Goal: Task Accomplishment & Management: Complete application form

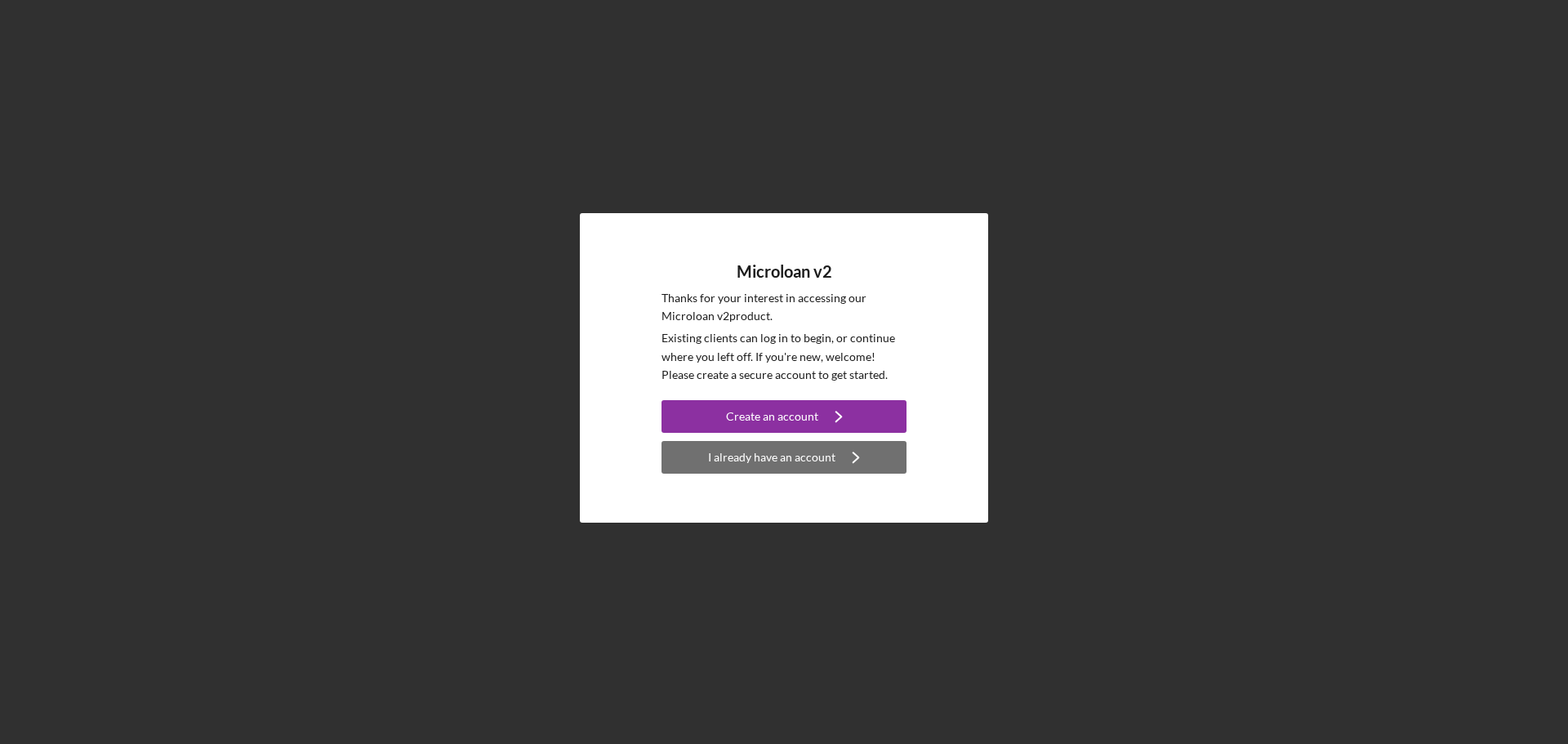
click at [737, 463] on div "I already have an account" at bounding box center [771, 457] width 127 height 33
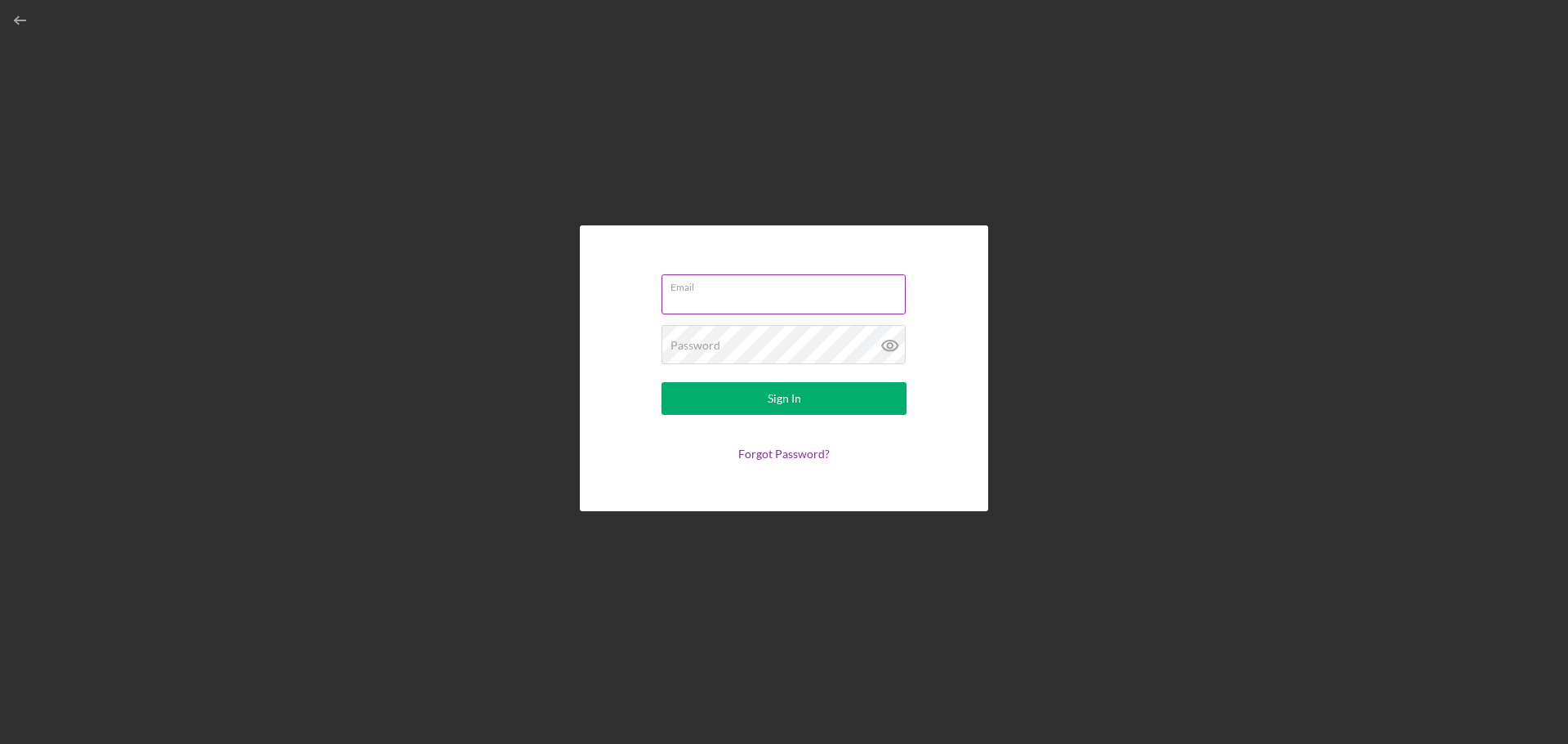
type input "[DOMAIN_NAME][EMAIL_ADDRESS][DOMAIN_NAME]"
click at [721, 400] on button "Sign In" at bounding box center [784, 398] width 245 height 33
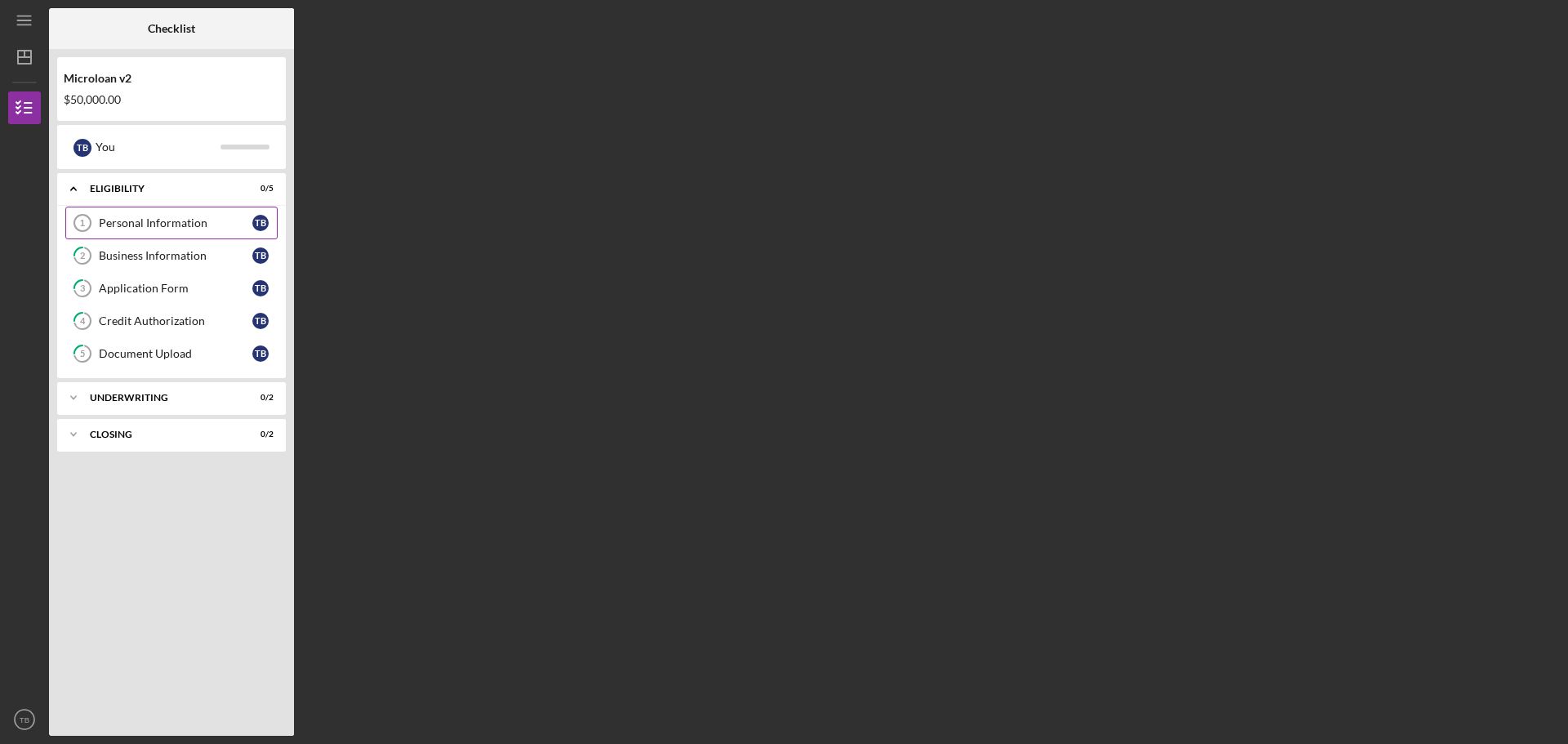
click at [157, 226] on div "Personal Information" at bounding box center [175, 223] width 153 height 13
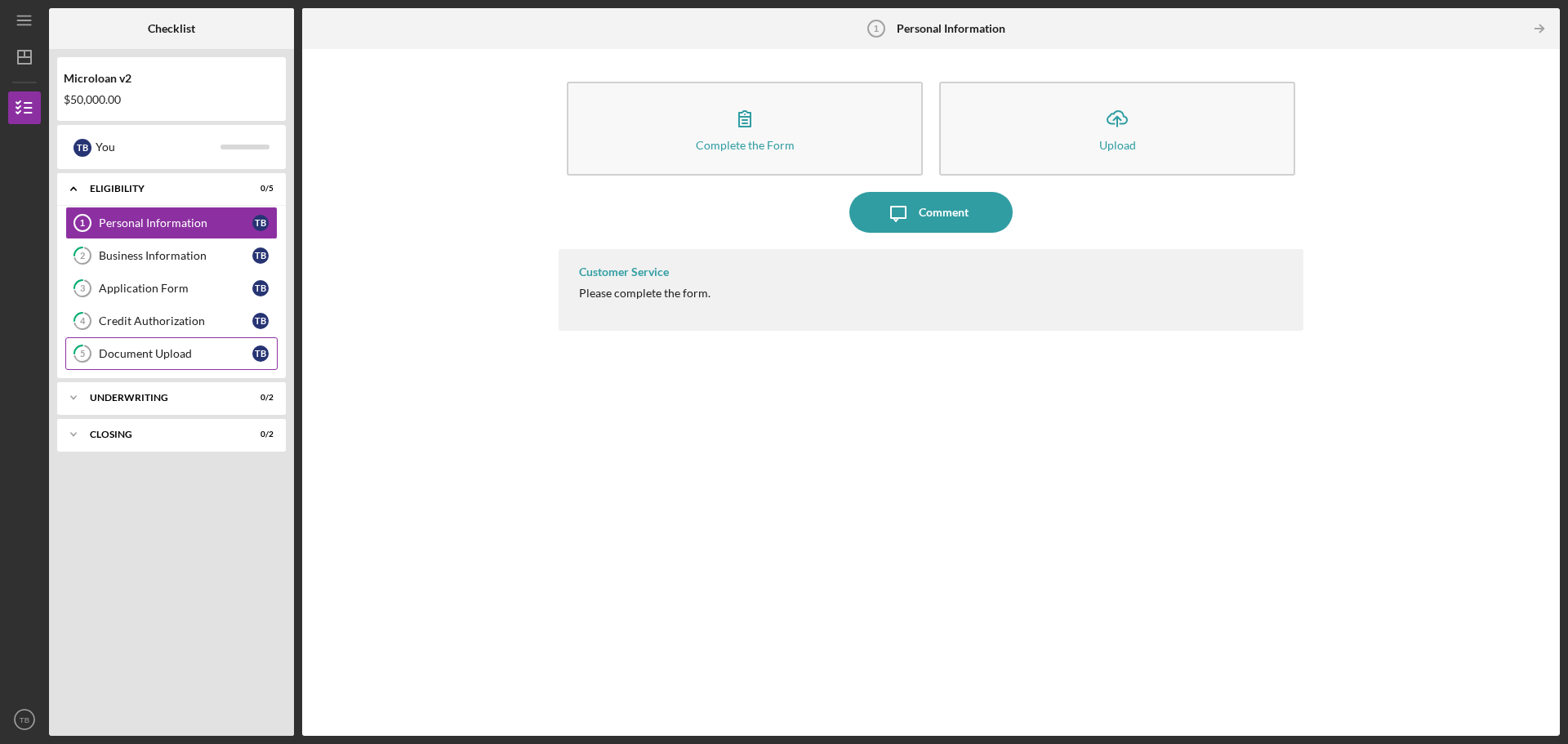
click at [163, 353] on div "Document Upload" at bounding box center [175, 354] width 153 height 13
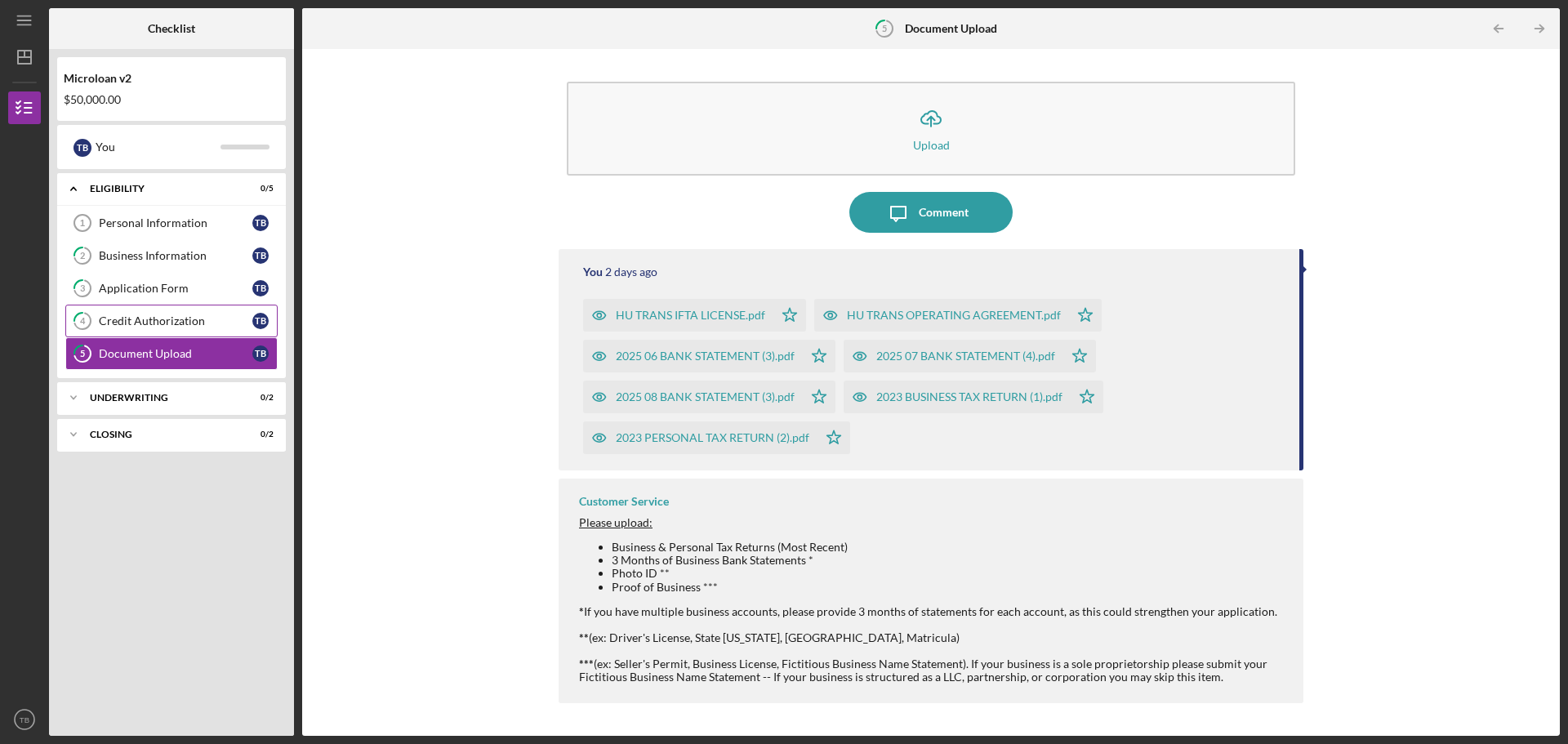
click at [130, 332] on link "4 Credit Authorization T B" at bounding box center [171, 320] width 213 height 33
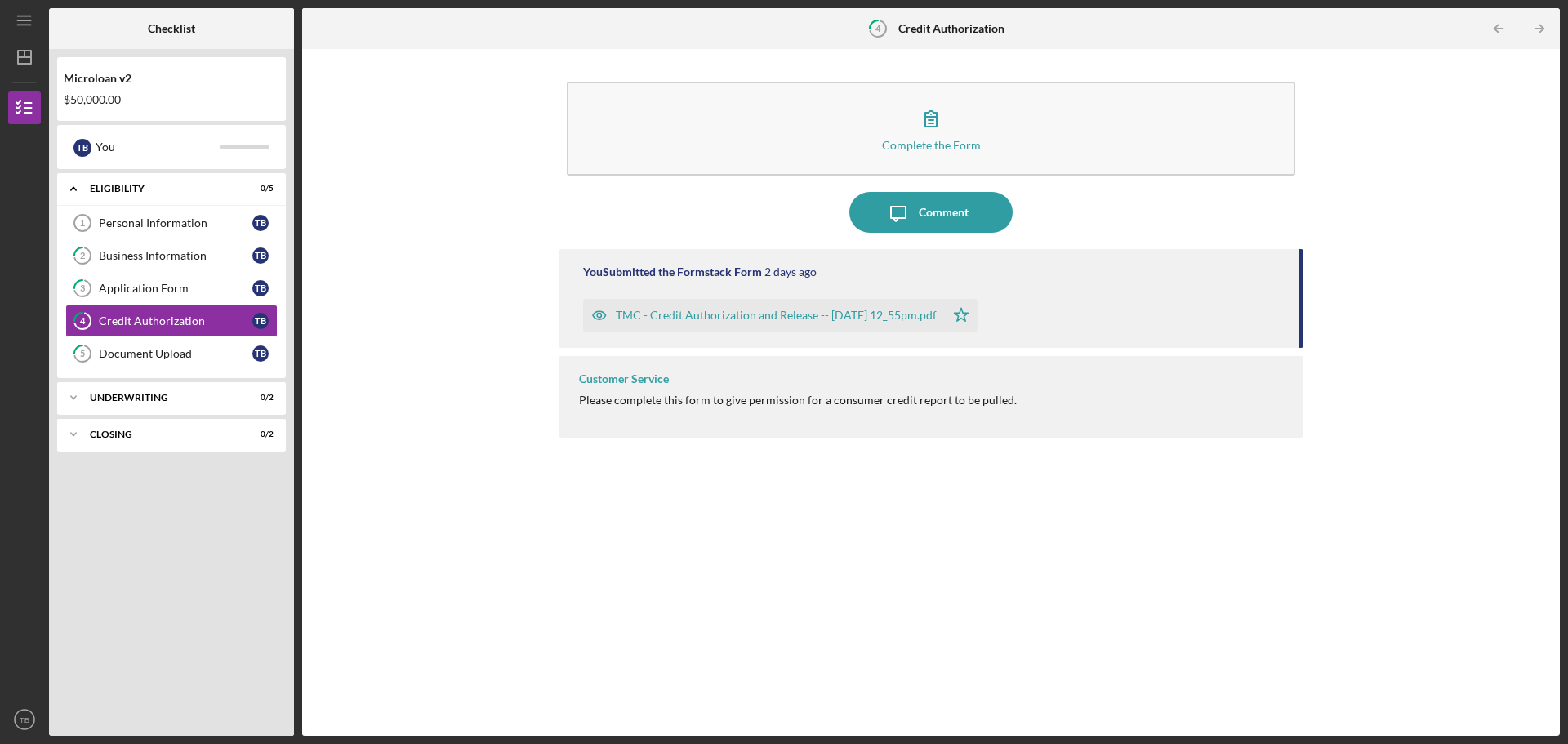
click at [726, 324] on div "TMC - Credit Authorization and Release -- [DATE] 12_55pm.pdf" at bounding box center [764, 315] width 361 height 33
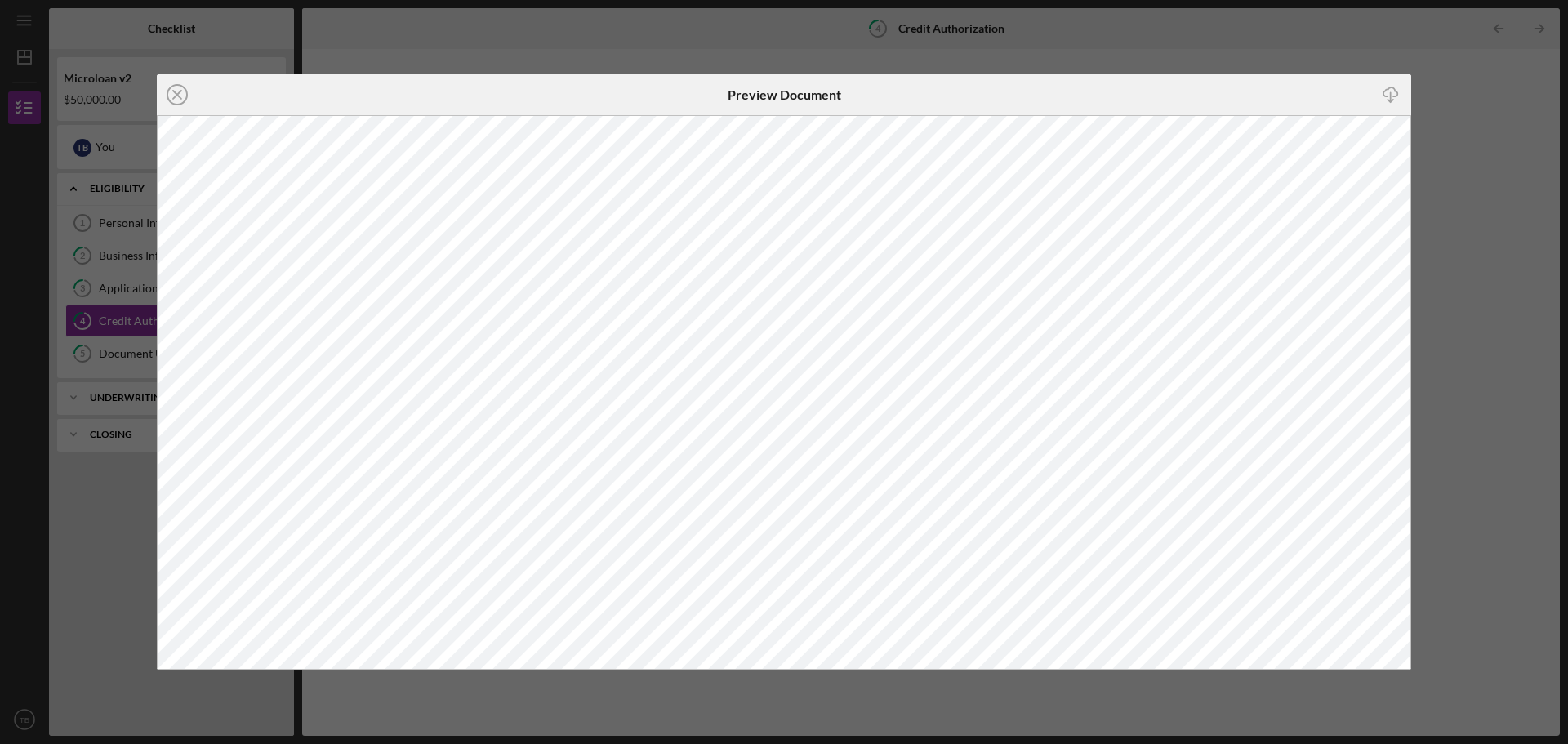
click at [1492, 163] on div "Icon/Close Preview Document Icon/Download" at bounding box center [784, 372] width 1568 height 744
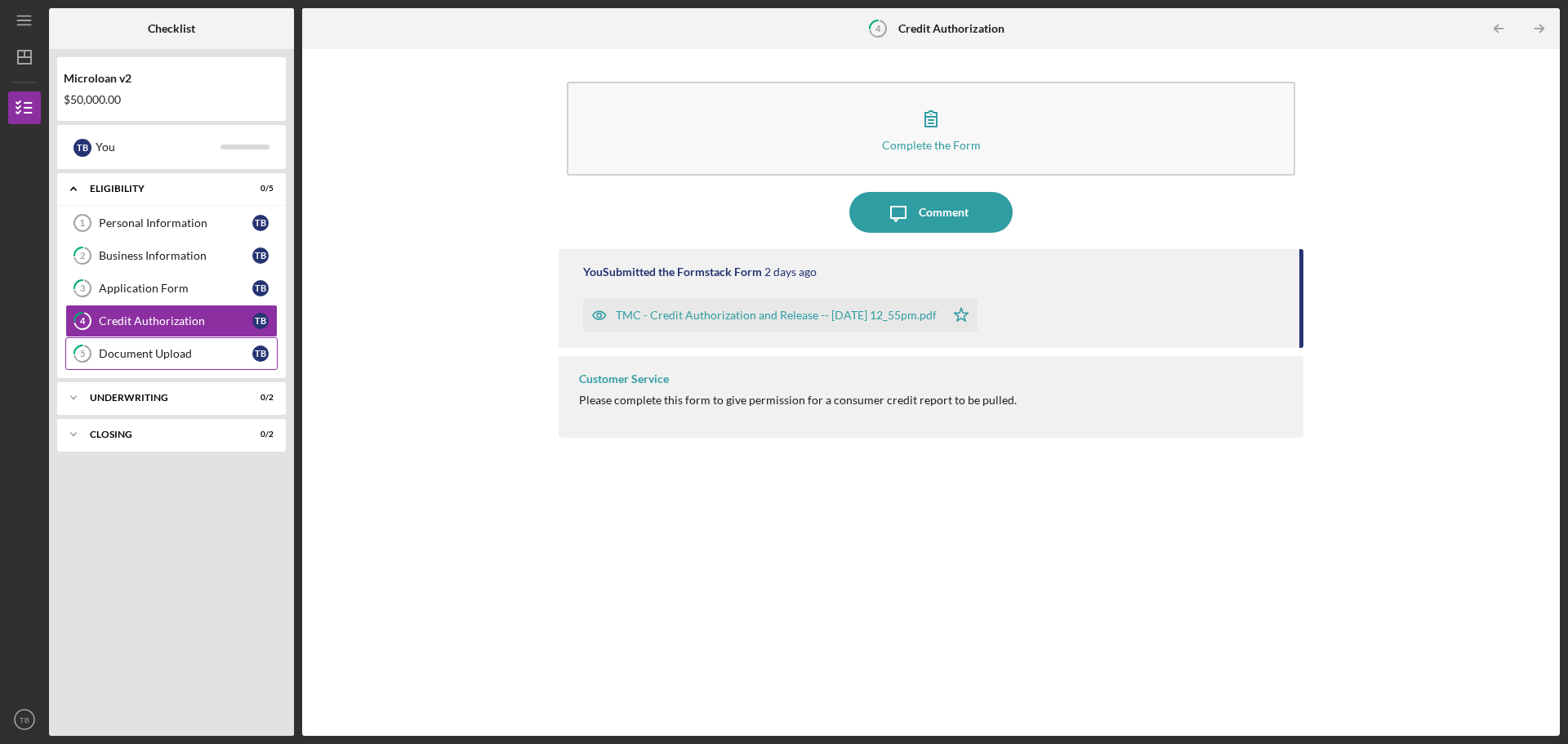
click at [154, 357] on div "Document Upload" at bounding box center [175, 354] width 153 height 13
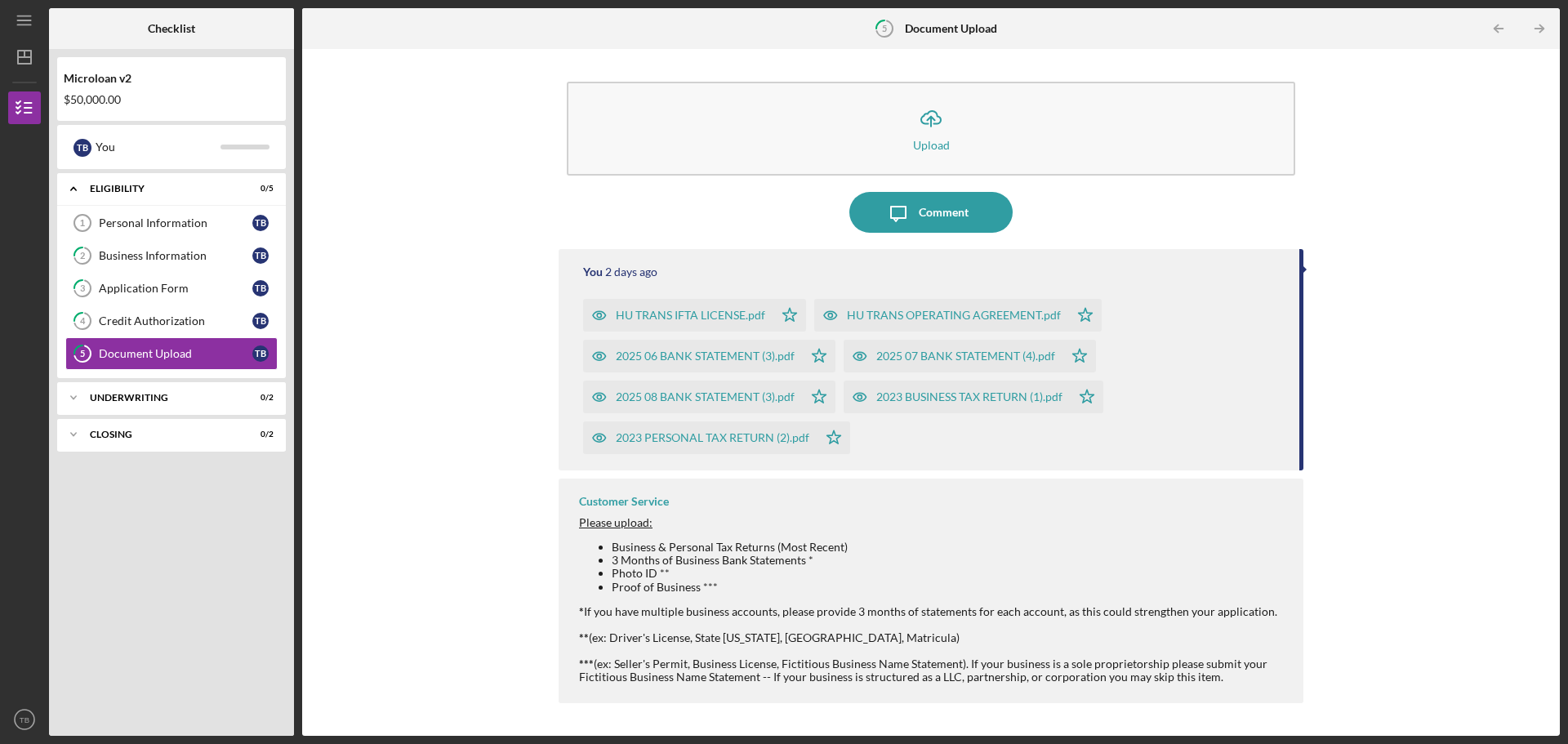
click at [921, 314] on div "HU TRANS OPERATING AGREEMENT.pdf" at bounding box center [954, 315] width 214 height 13
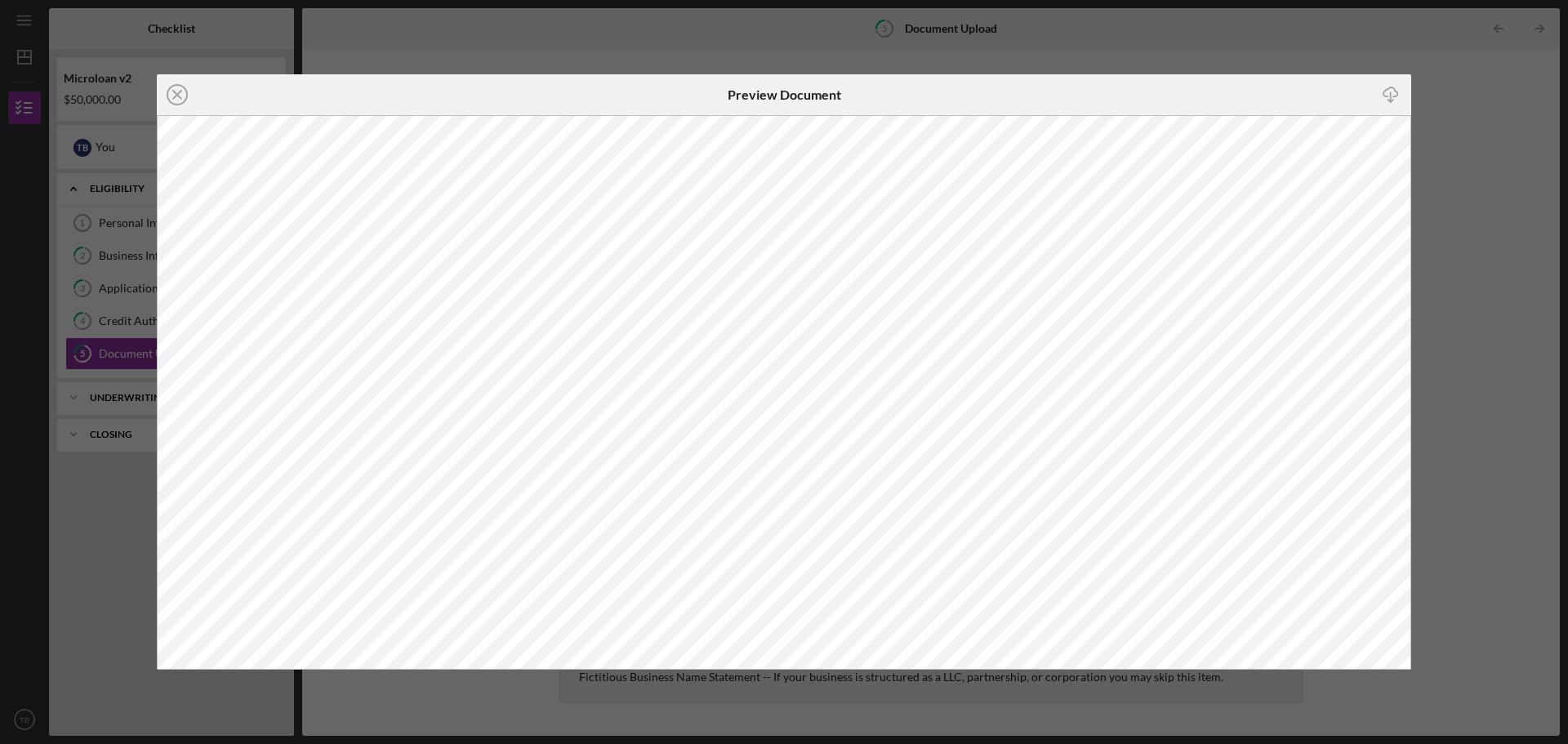
click at [1104, 44] on div "Icon/Close Preview Document Icon/Download" at bounding box center [784, 372] width 1568 height 744
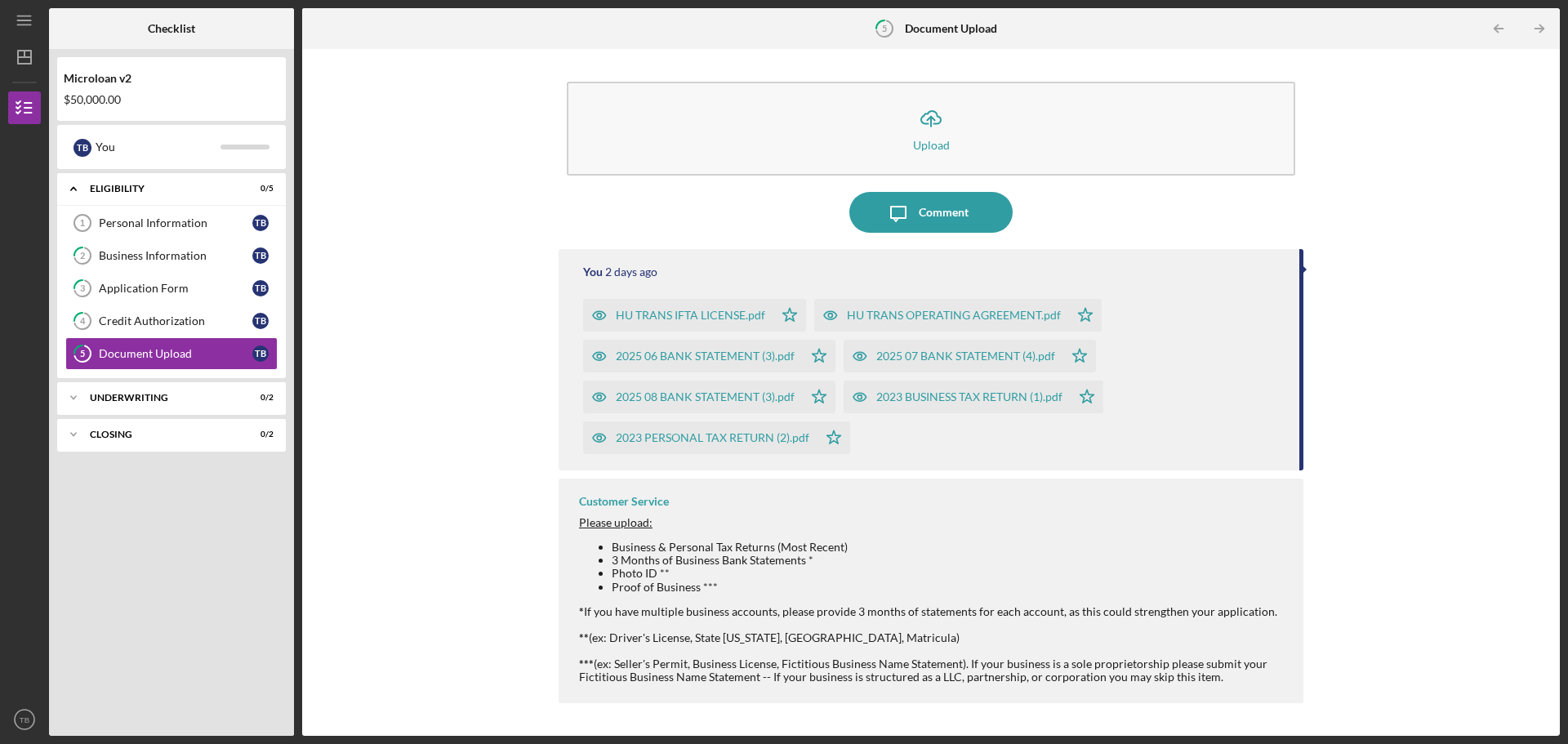
drag, startPoint x: 1426, startPoint y: 489, endPoint x: 1450, endPoint y: 248, distance: 242.2
click at [1426, 476] on div "Icon/Upload Upload Icon/Message Comment You [DATE] HU TRANS IFTA LICENSE.pdf Ic…" at bounding box center [931, 393] width 1241 height 671
click at [1529, 733] on div "Icon/Upload Upload Icon/Message Comment You [DATE] HU TRANS IFTA LICENSE.pdf Ic…" at bounding box center [931, 392] width 1258 height 686
click at [76, 398] on icon "Icon/Expander" at bounding box center [73, 397] width 33 height 33
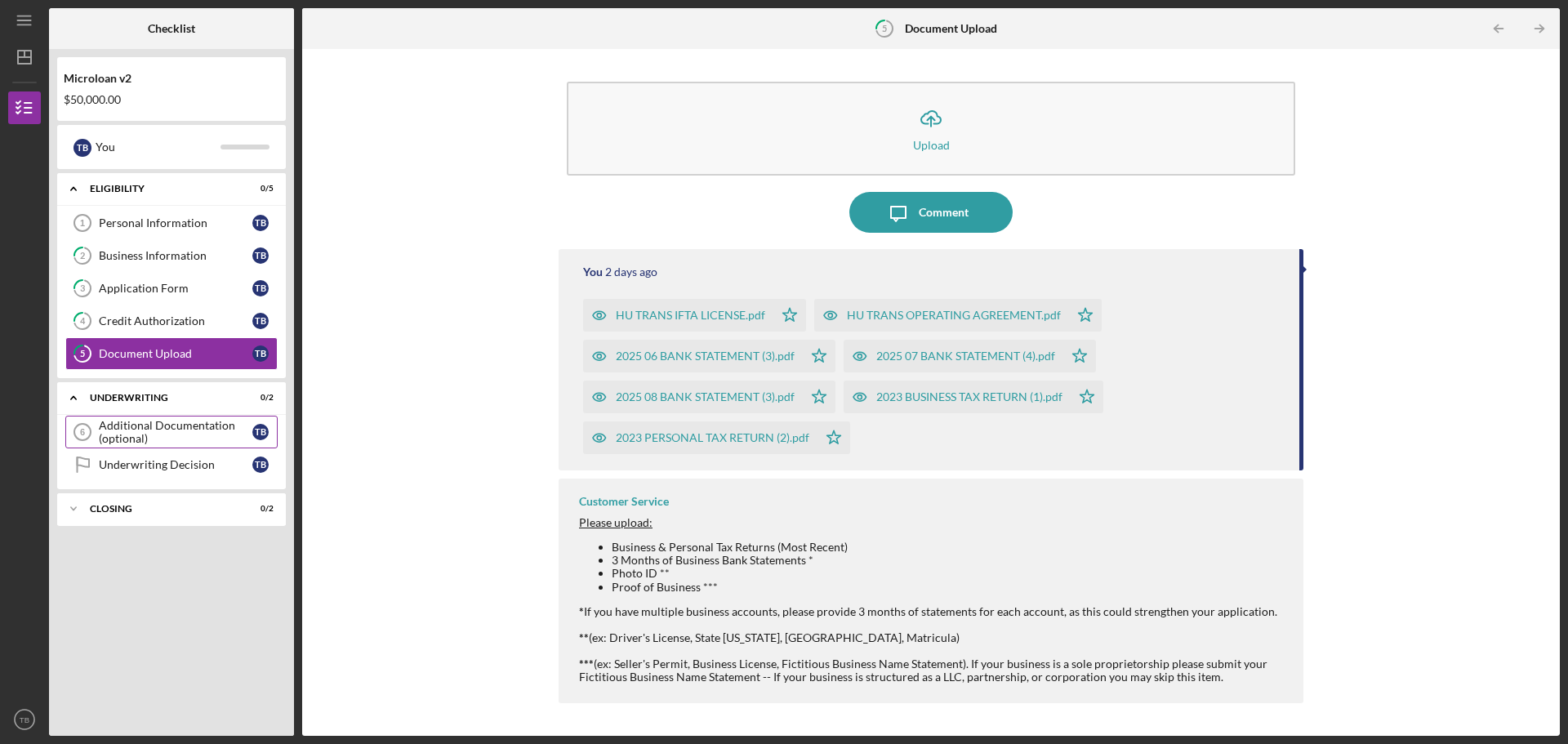
click at [124, 434] on div "Additional Documentation (optional)" at bounding box center [175, 432] width 153 height 26
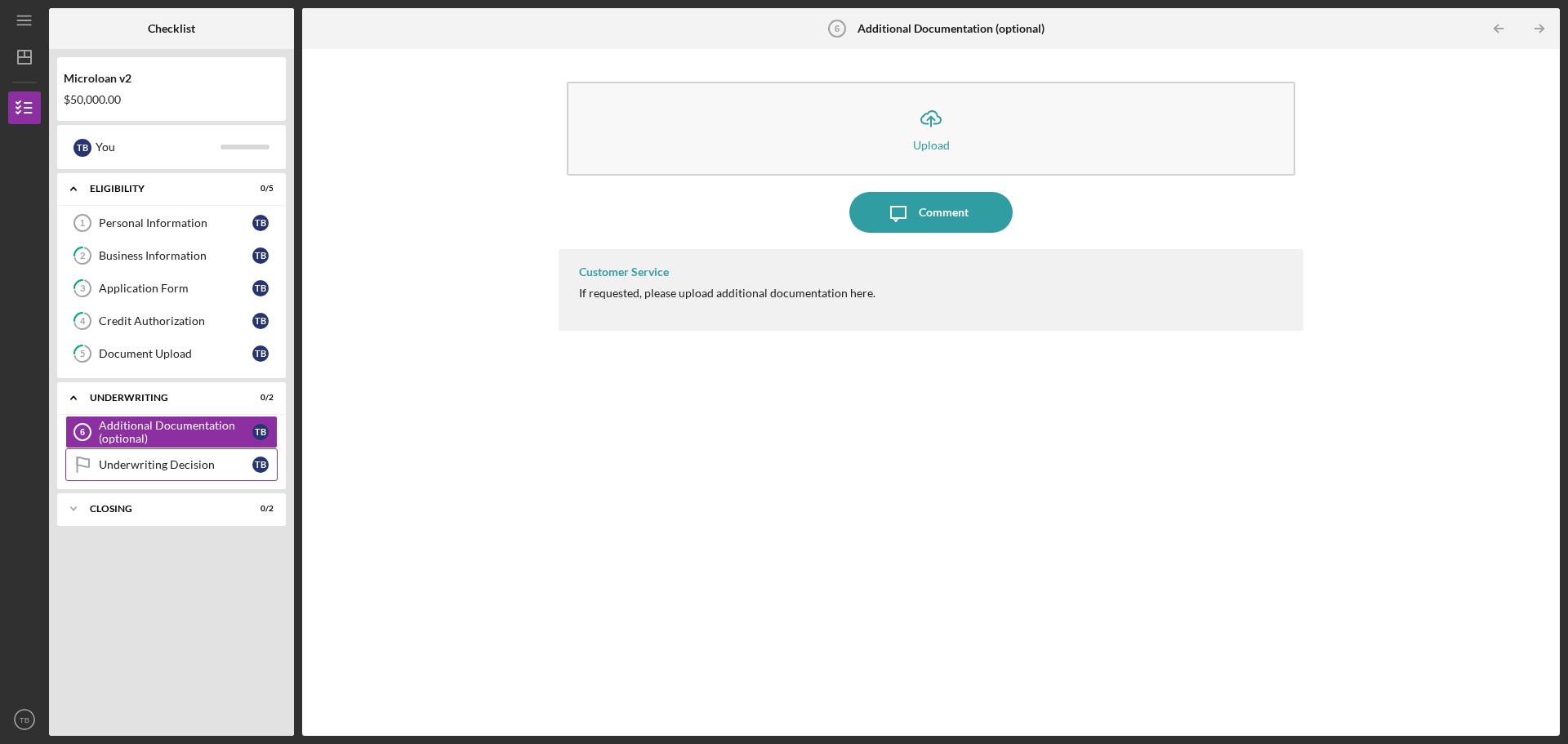
click at [146, 471] on div "Underwriting Decision" at bounding box center [175, 464] width 153 height 13
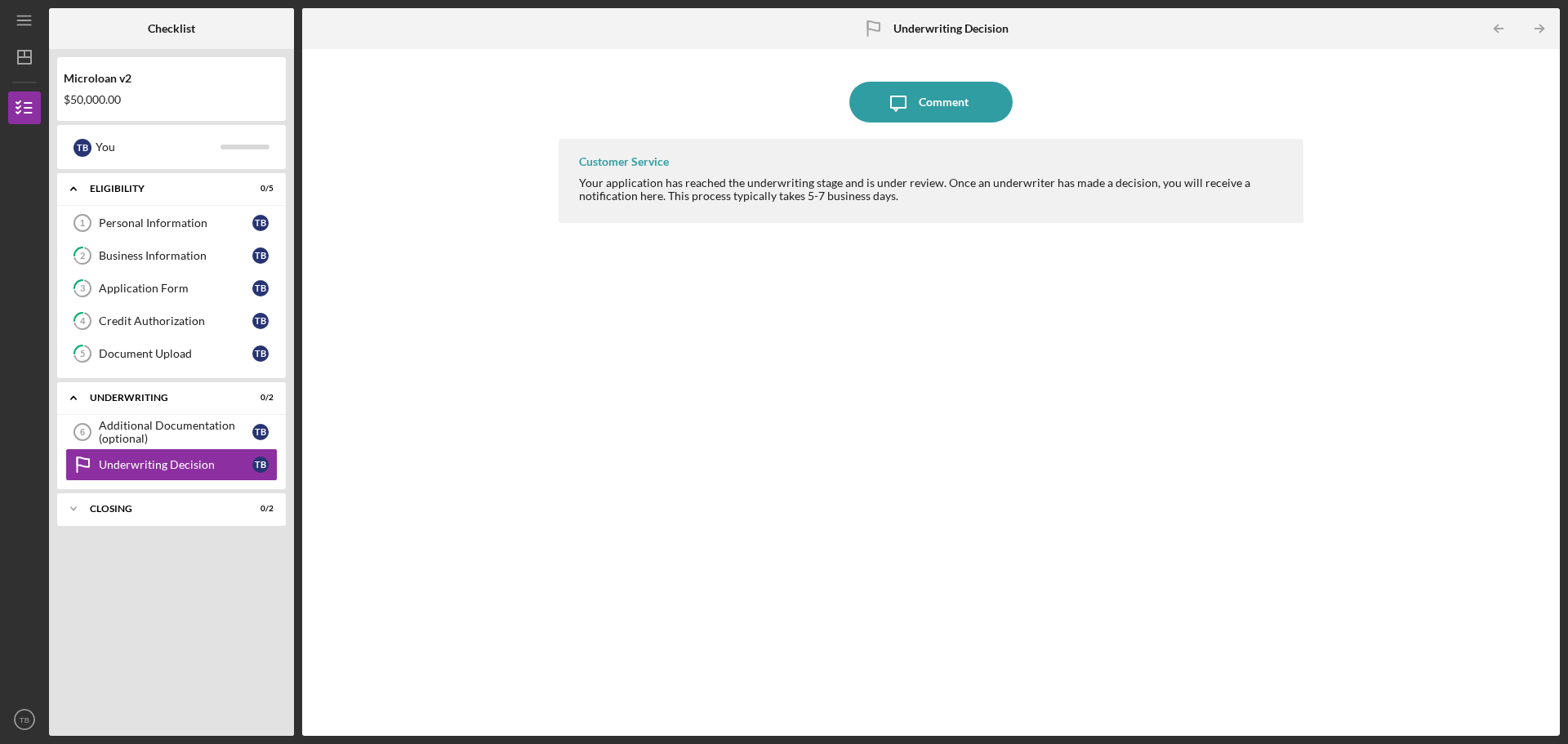
click at [441, 377] on div "Icon/Message Comment Customer Service Your application has reached the underwri…" at bounding box center [931, 393] width 1241 height 671
click at [114, 219] on div "Personal Information" at bounding box center [175, 223] width 153 height 13
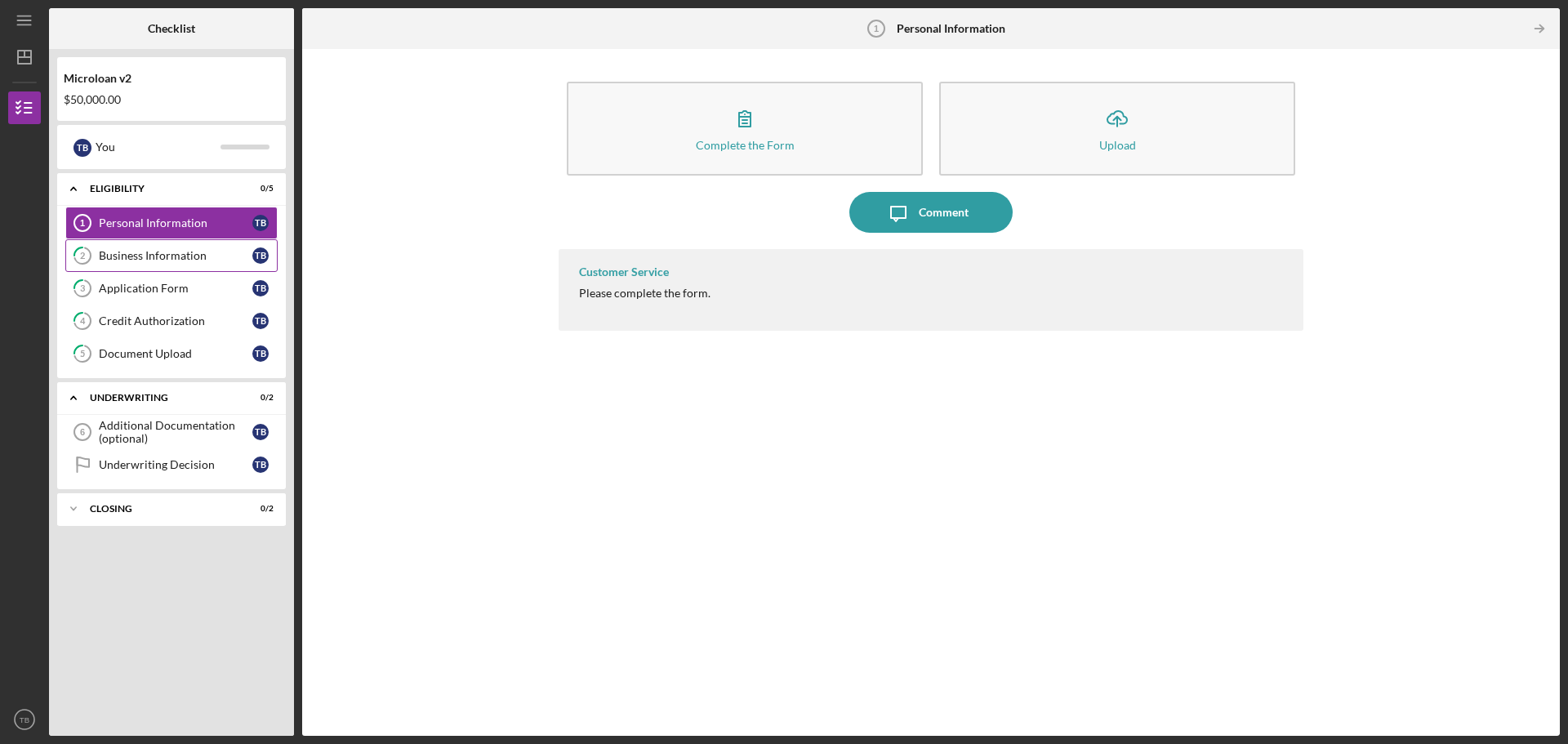
click at [130, 261] on div "Business Information" at bounding box center [175, 255] width 153 height 13
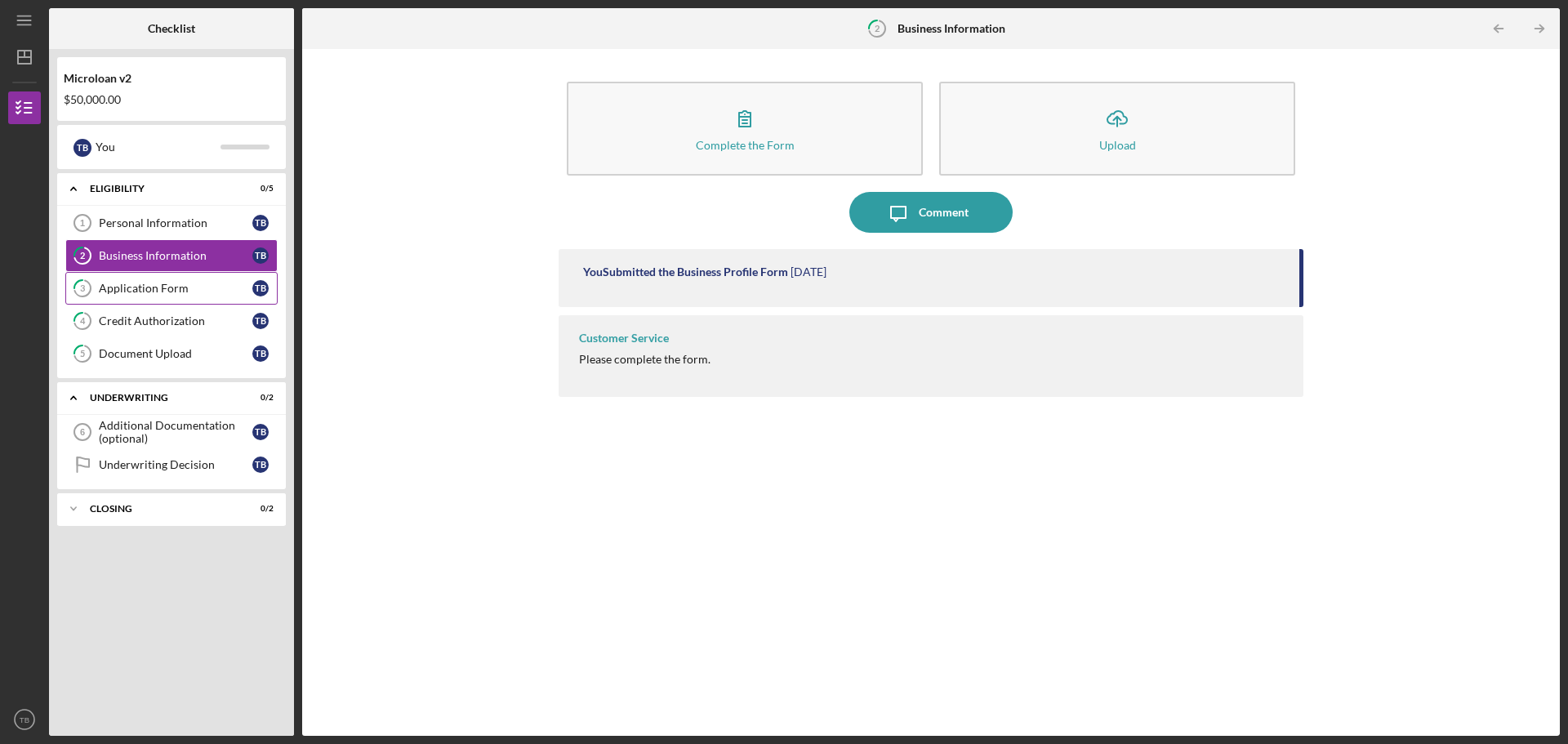
click at [135, 290] on div "Application Form" at bounding box center [175, 288] width 153 height 13
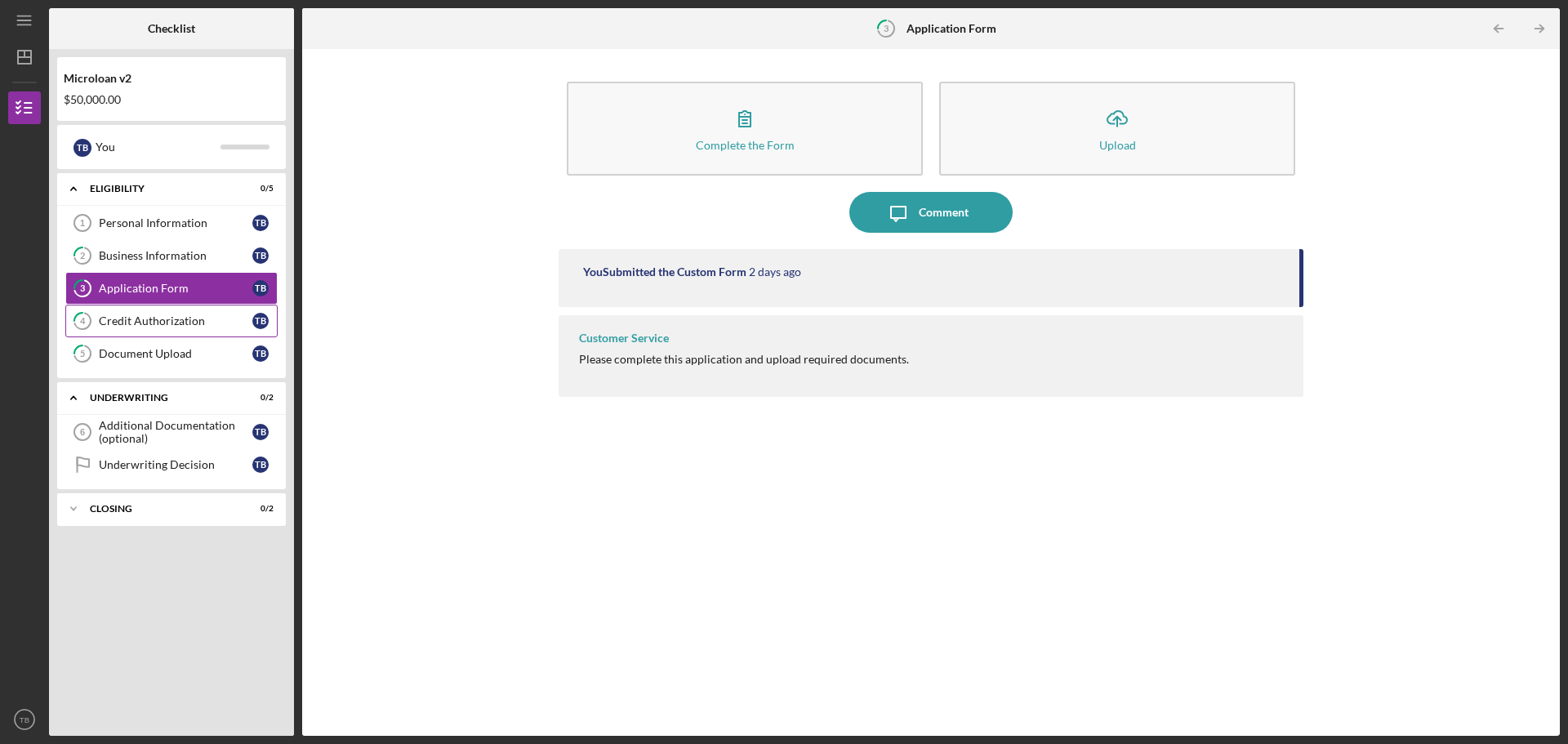
click at [126, 321] on div "Credit Authorization" at bounding box center [175, 320] width 153 height 13
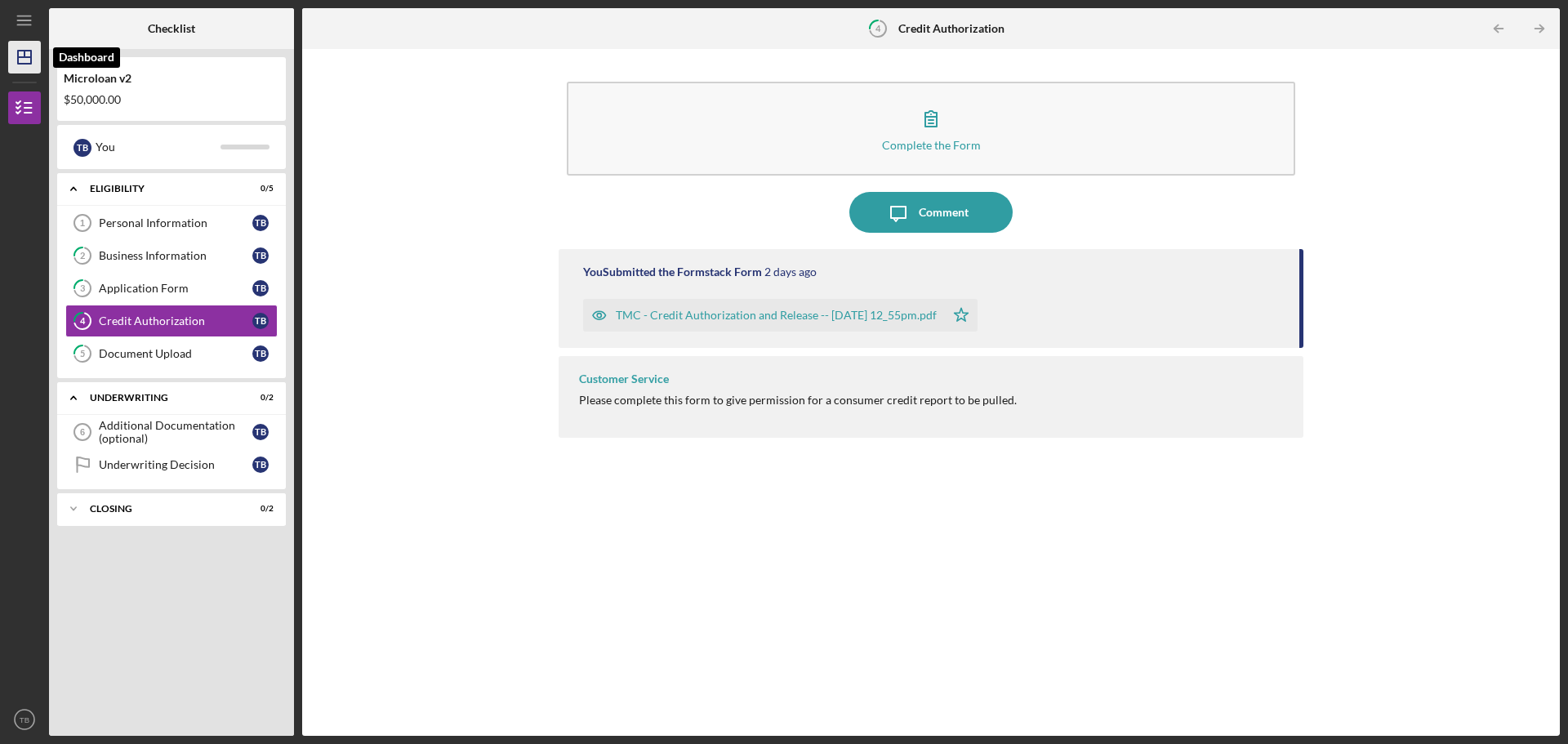
click at [33, 52] on icon "Icon/Dashboard" at bounding box center [24, 58] width 41 height 41
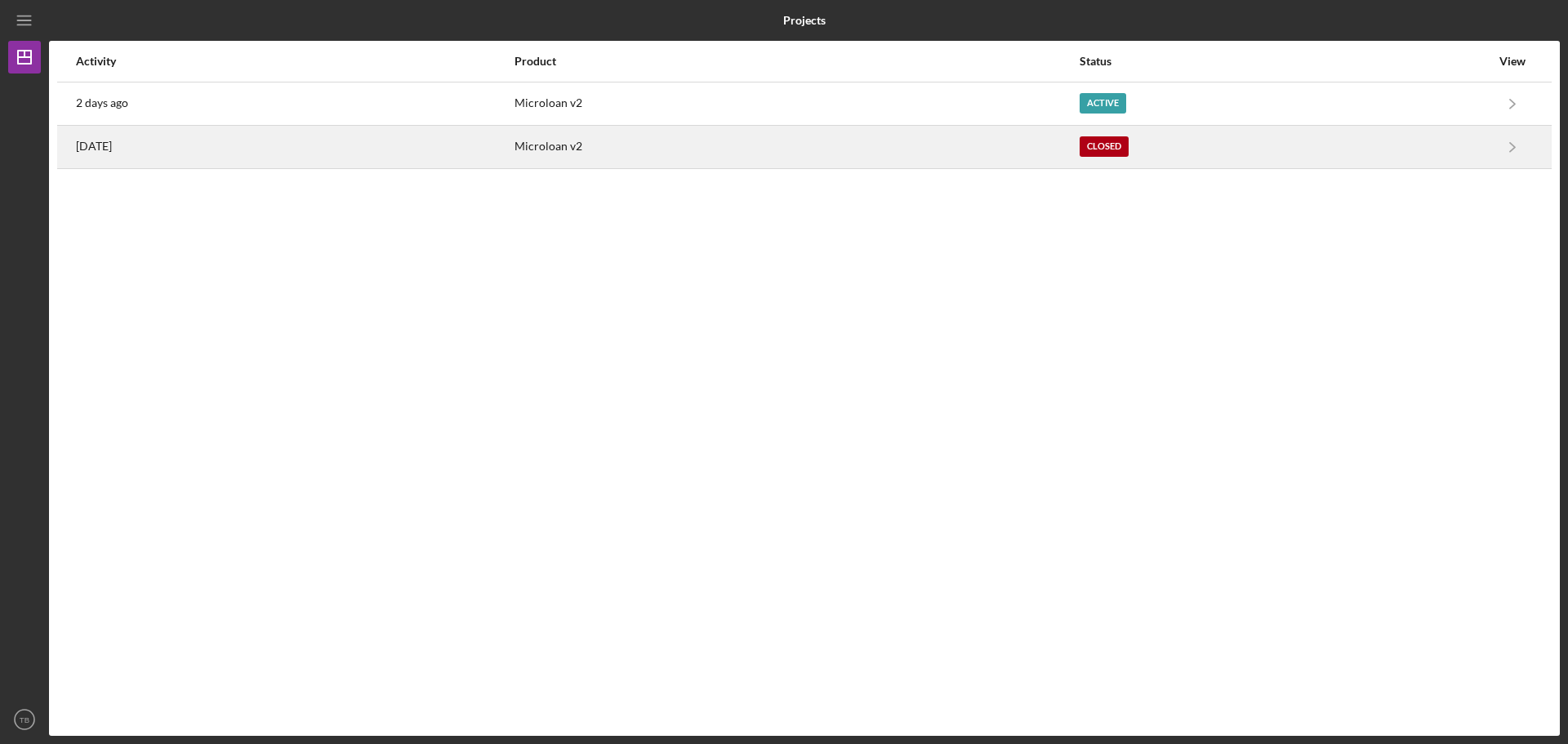
click at [622, 149] on div "Microloan v2" at bounding box center [796, 147] width 564 height 41
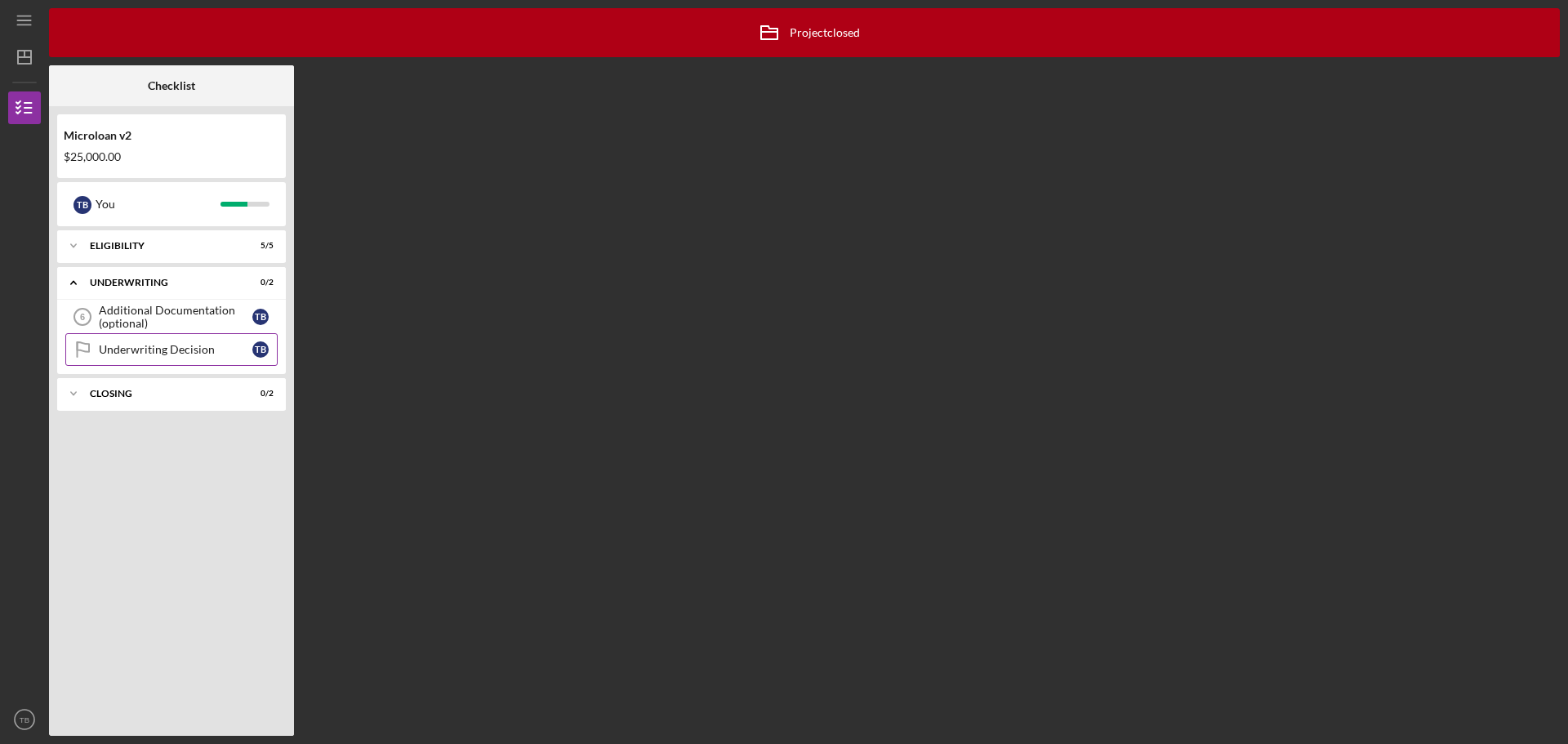
click at [187, 354] on div "Underwriting Decision" at bounding box center [175, 349] width 153 height 13
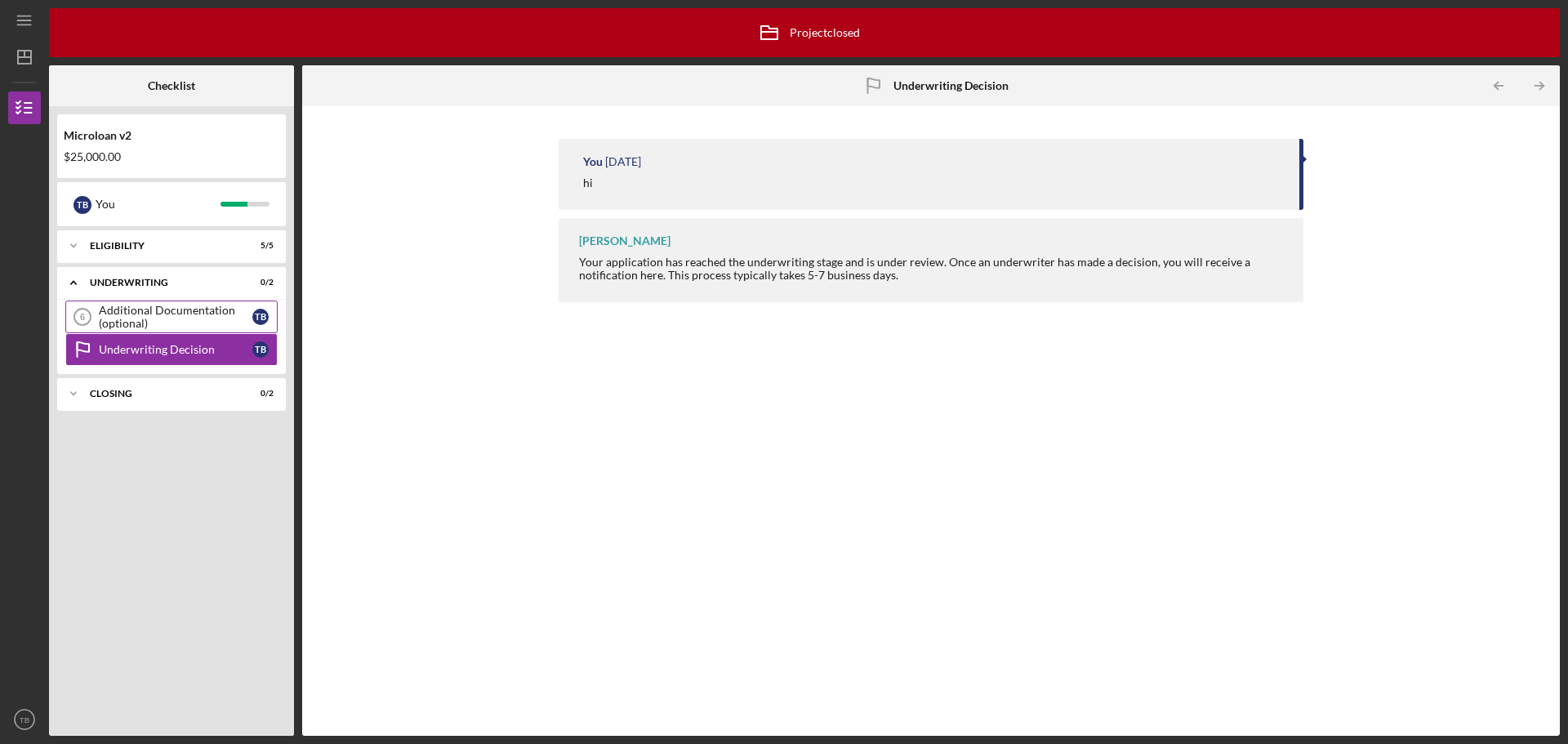
click at [166, 313] on div "Additional Documentation (optional)" at bounding box center [175, 317] width 153 height 26
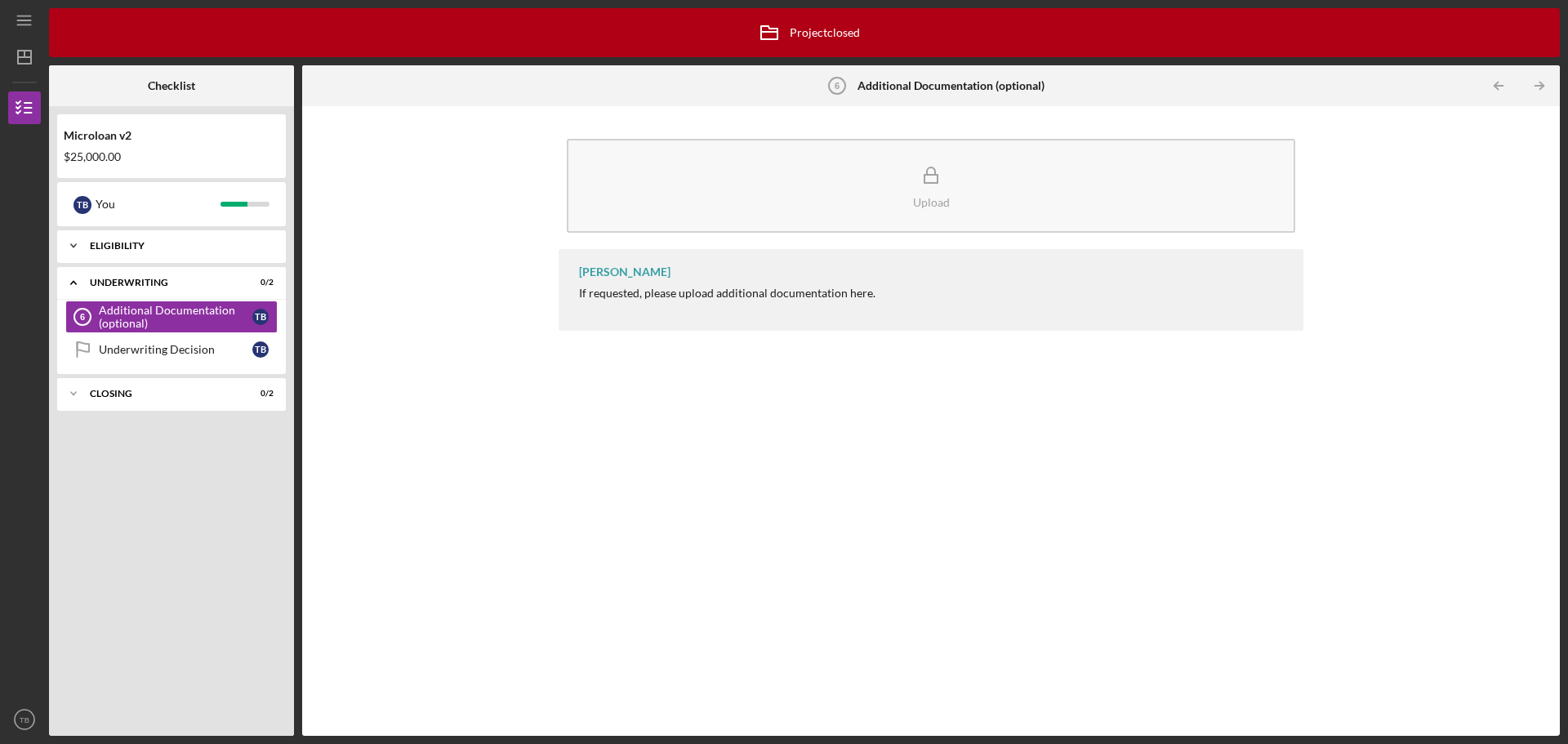
click at [124, 237] on div "Icon/Expander Eligibility 5 / 5" at bounding box center [172, 245] width 229 height 33
